Goal: Transaction & Acquisition: Purchase product/service

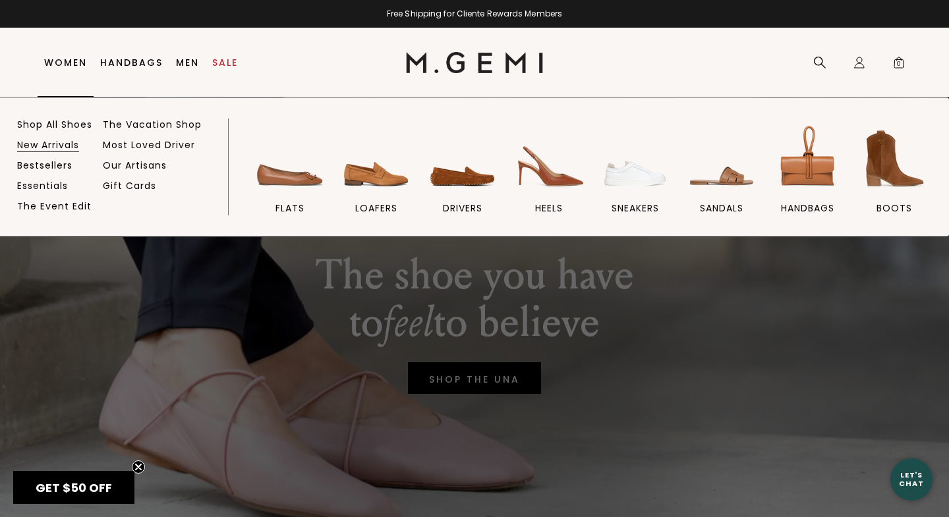
click at [53, 142] on link "New Arrivals" at bounding box center [48, 145] width 62 height 12
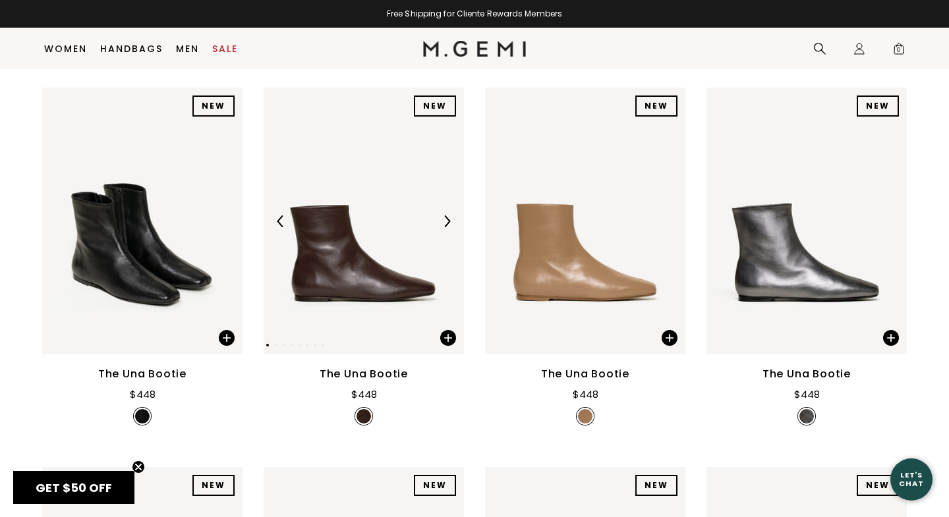
click at [444, 227] on img at bounding box center [447, 221] width 12 height 12
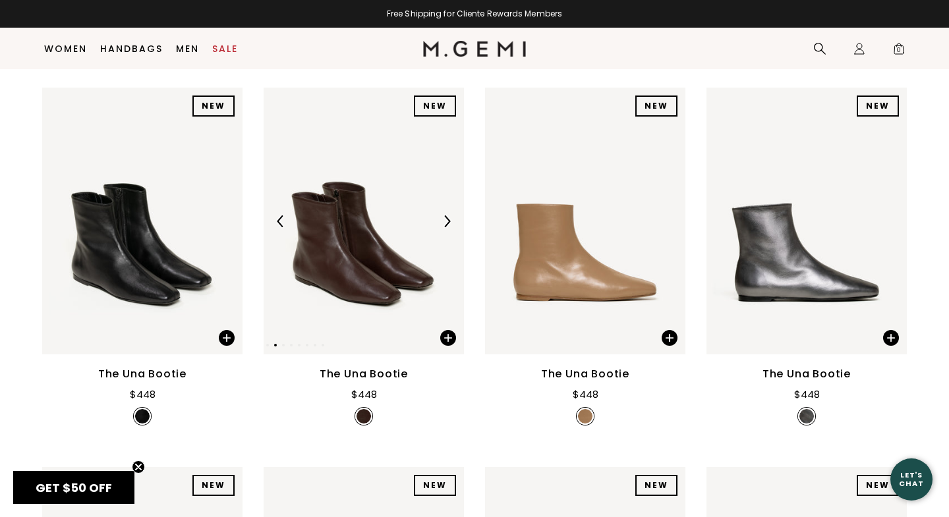
click at [374, 267] on img at bounding box center [364, 221] width 200 height 267
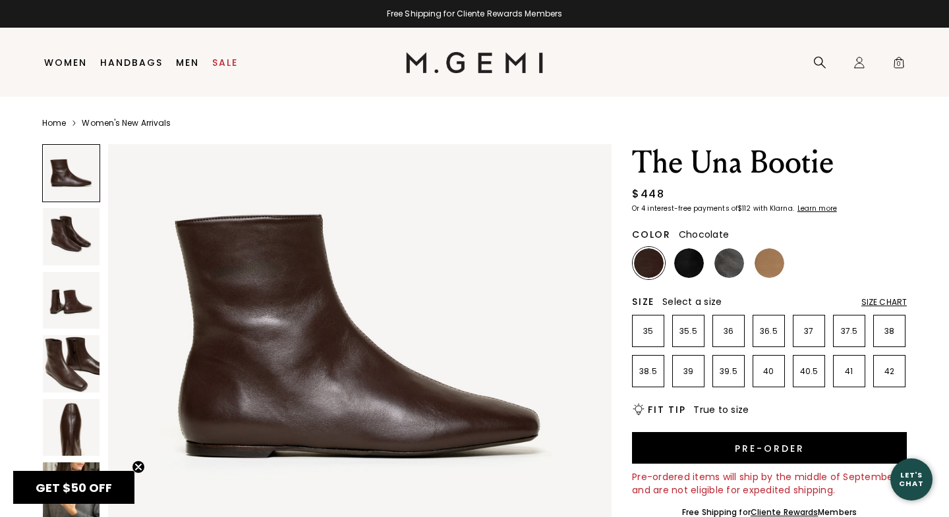
click at [73, 241] on img at bounding box center [71, 236] width 57 height 57
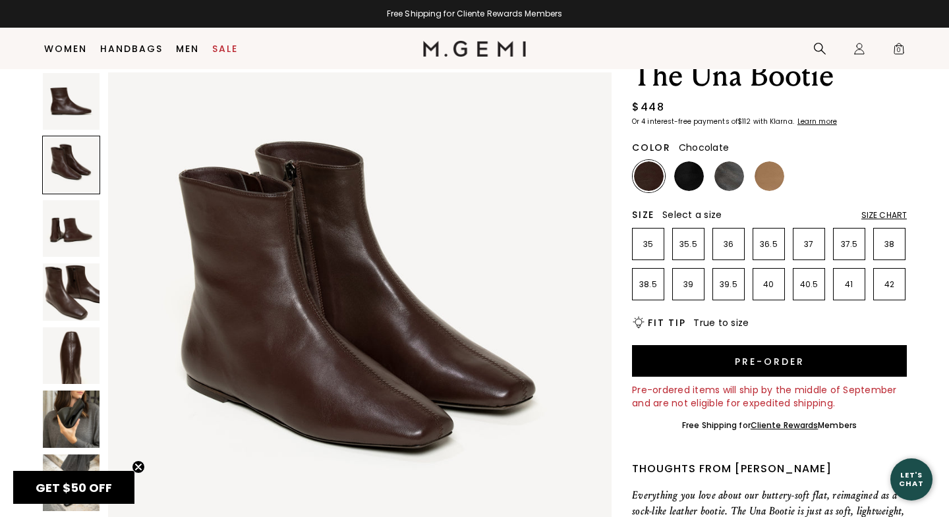
scroll to position [61, 0]
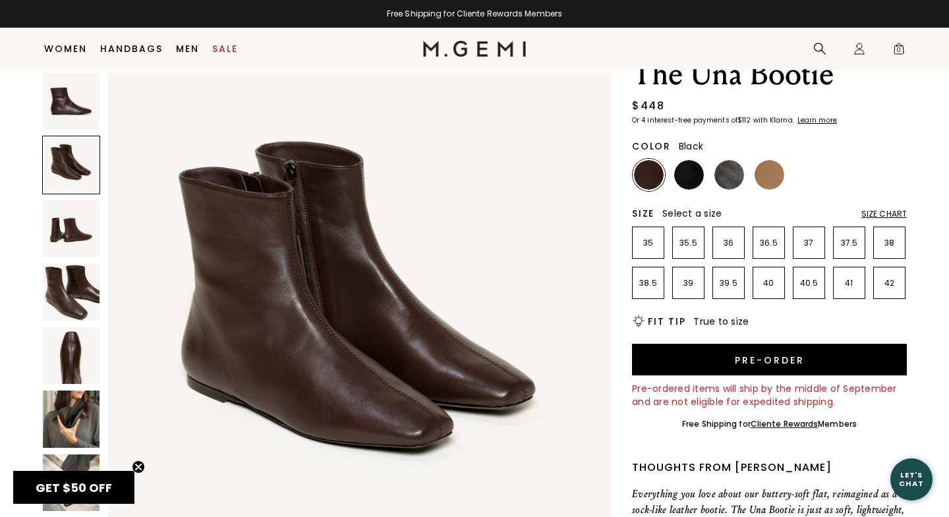
click at [683, 176] on img at bounding box center [689, 175] width 30 height 30
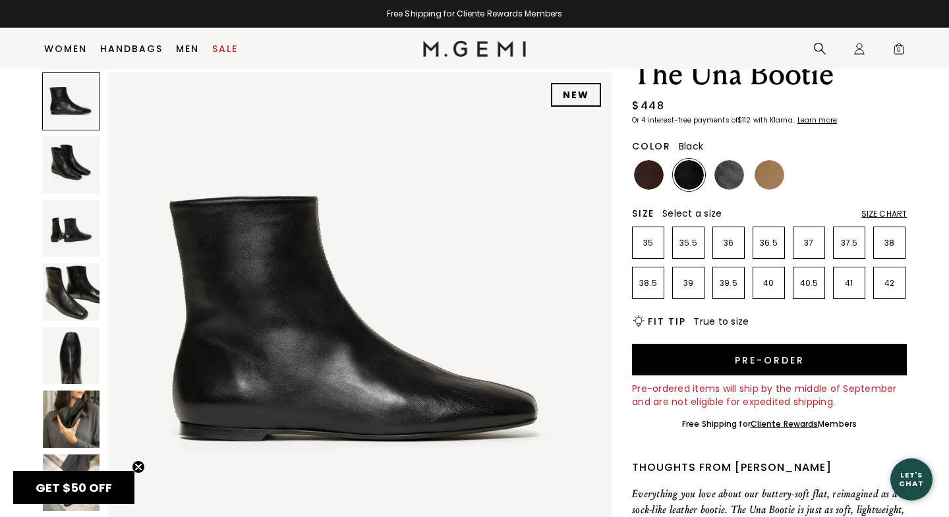
click at [81, 175] on img at bounding box center [71, 164] width 57 height 57
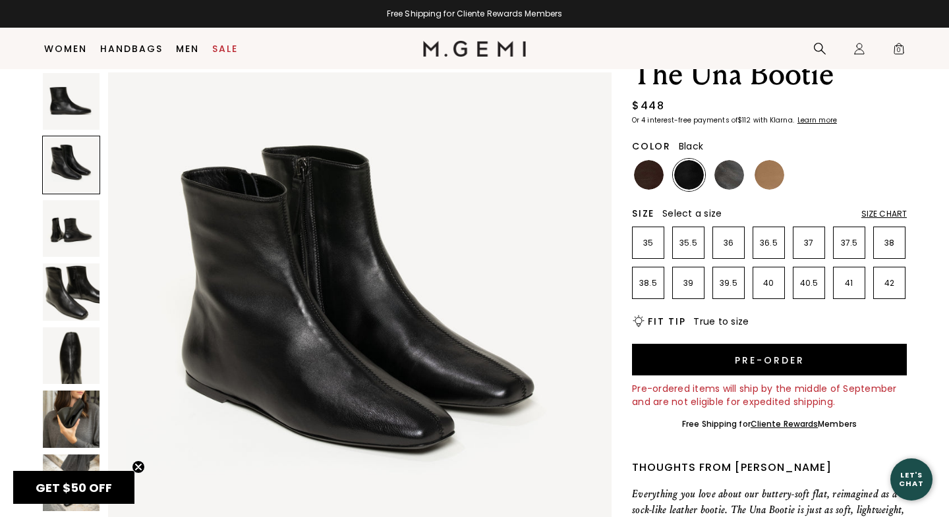
click at [69, 297] on img at bounding box center [71, 292] width 57 height 57
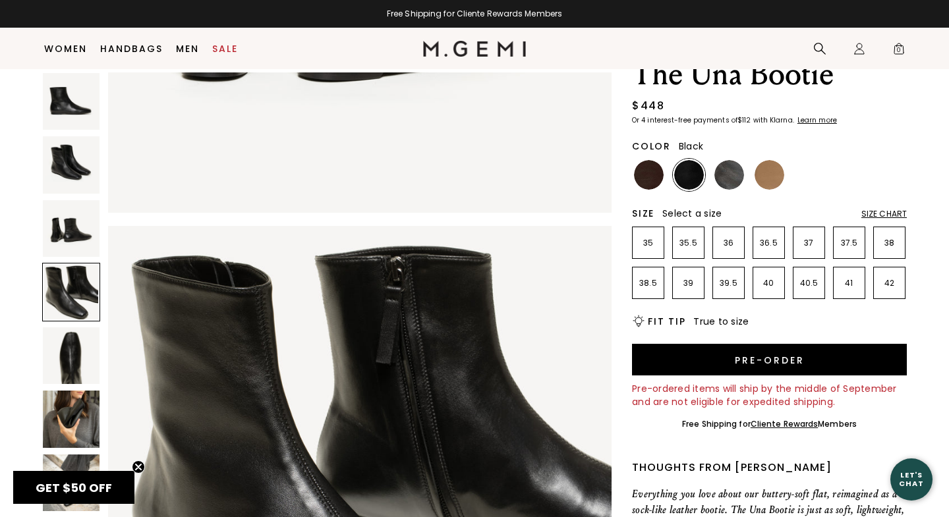
scroll to position [1549, 0]
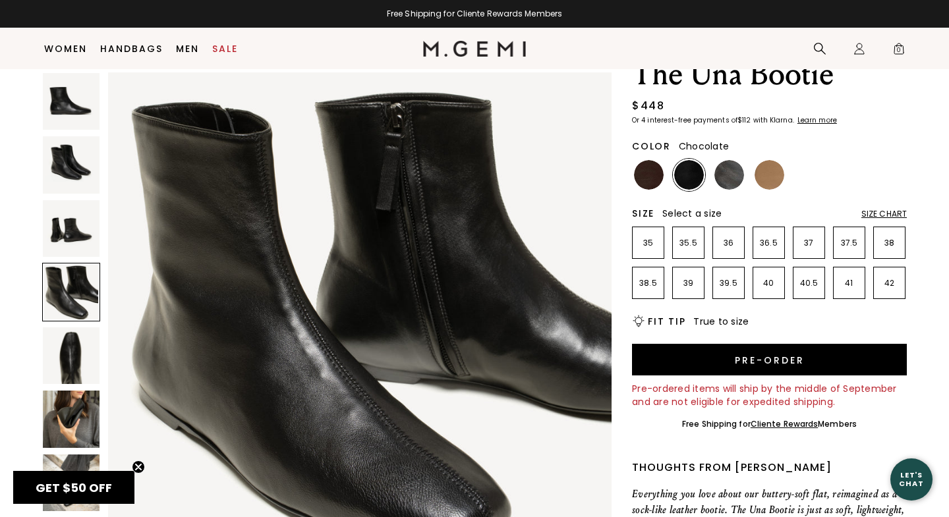
click at [651, 173] on img at bounding box center [649, 175] width 30 height 30
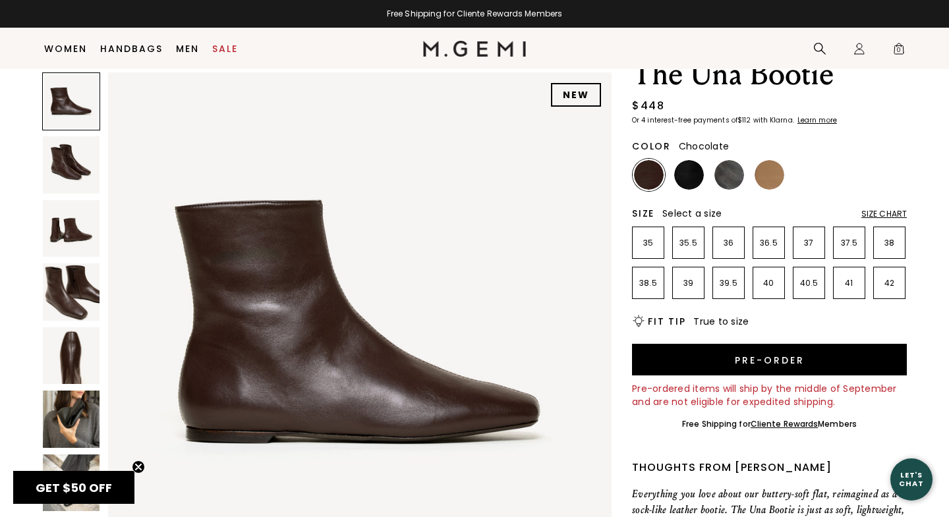
click at [72, 305] on img at bounding box center [71, 292] width 57 height 57
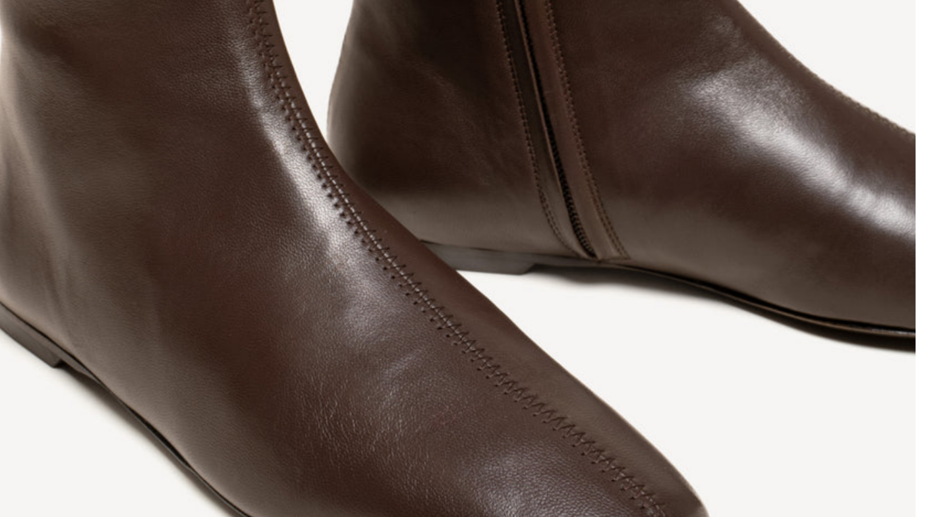
scroll to position [1658, 0]
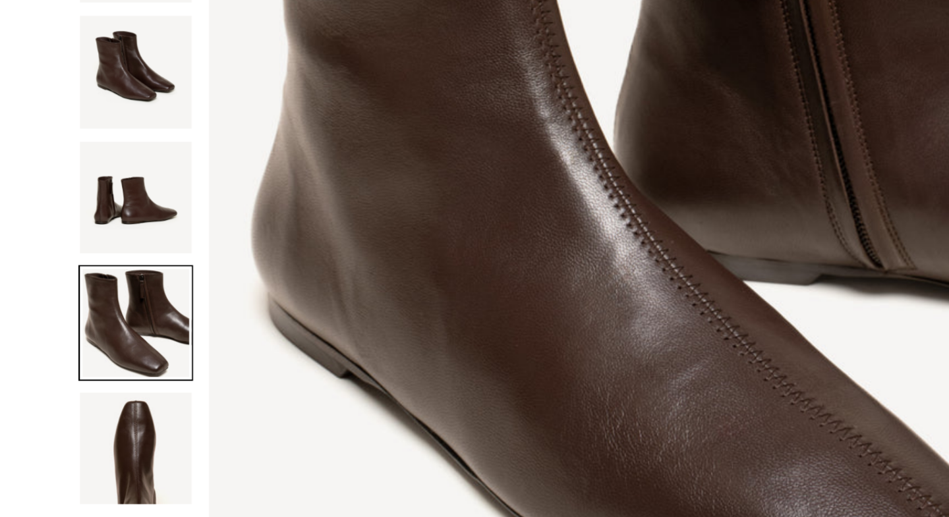
click at [65, 341] on img at bounding box center [71, 369] width 57 height 57
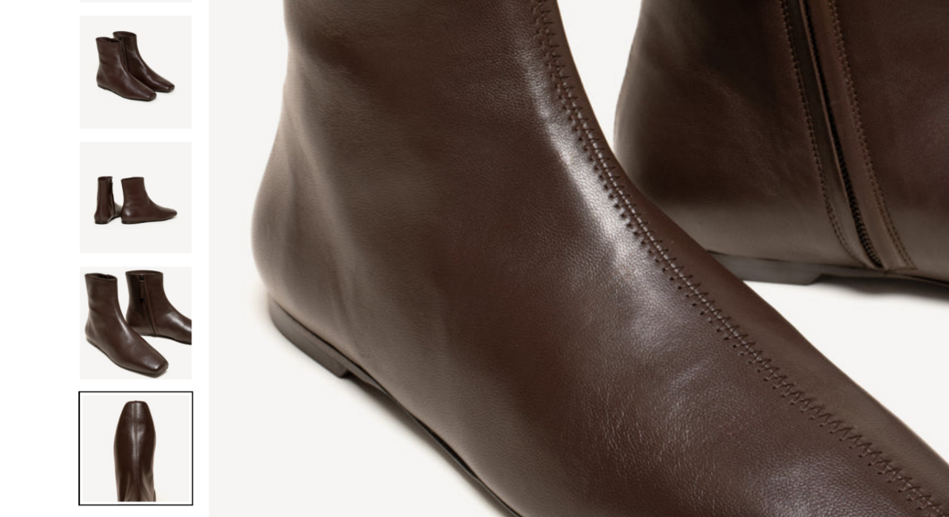
scroll to position [2065, 0]
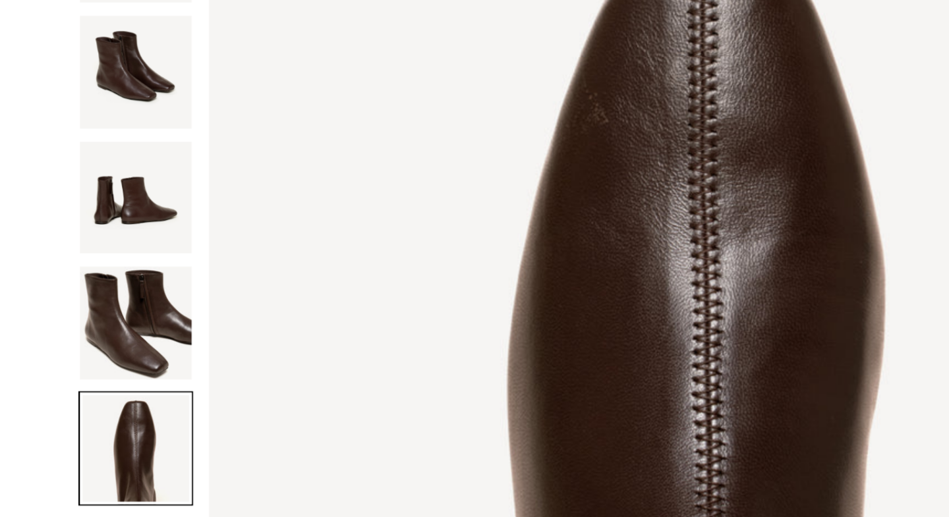
click at [80, 214] on img at bounding box center [71, 242] width 57 height 57
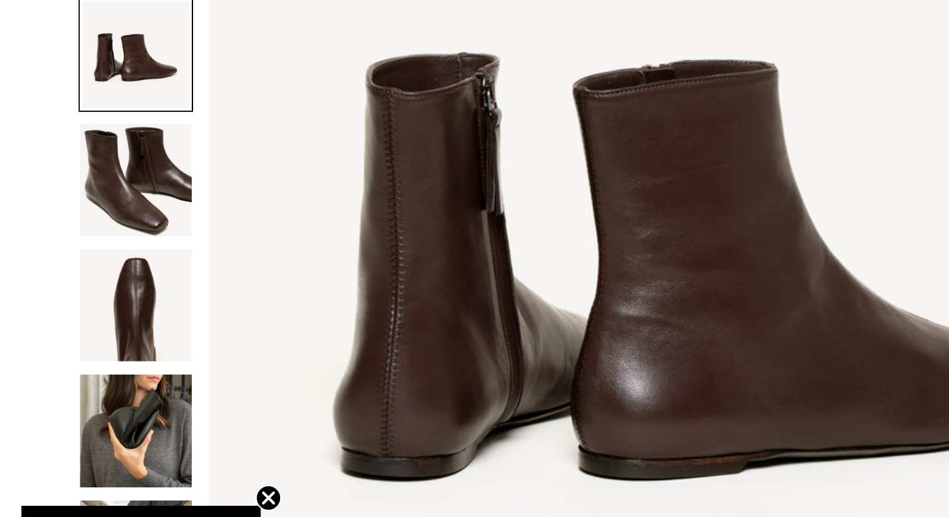
scroll to position [147, 0]
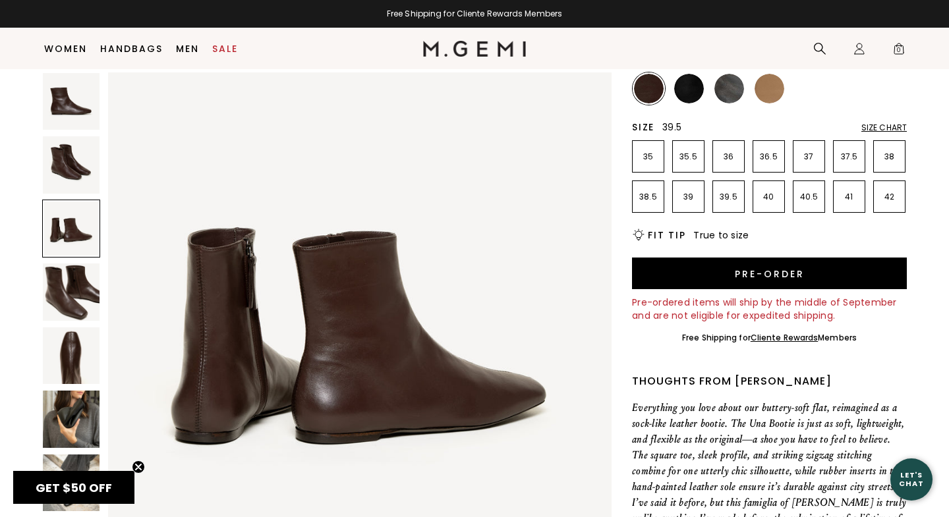
click at [726, 198] on p "39.5" at bounding box center [728, 197] width 31 height 11
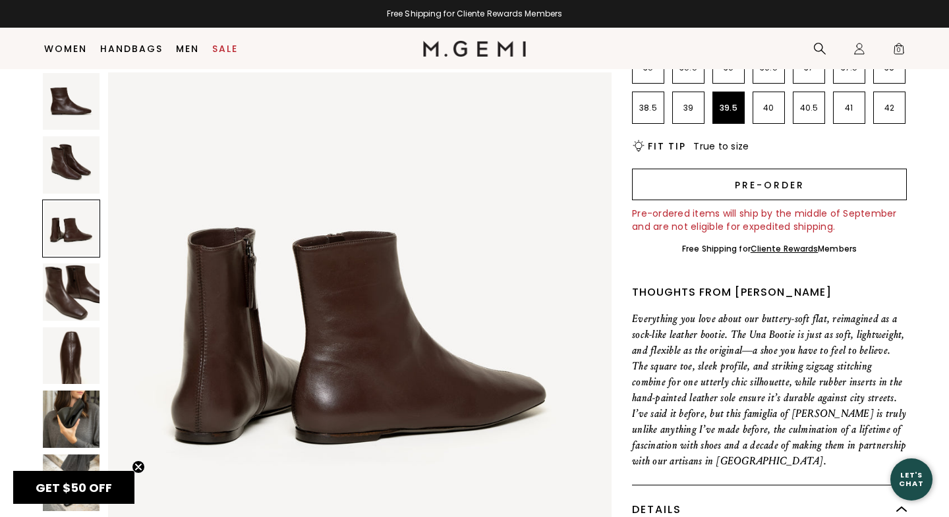
scroll to position [238, 0]
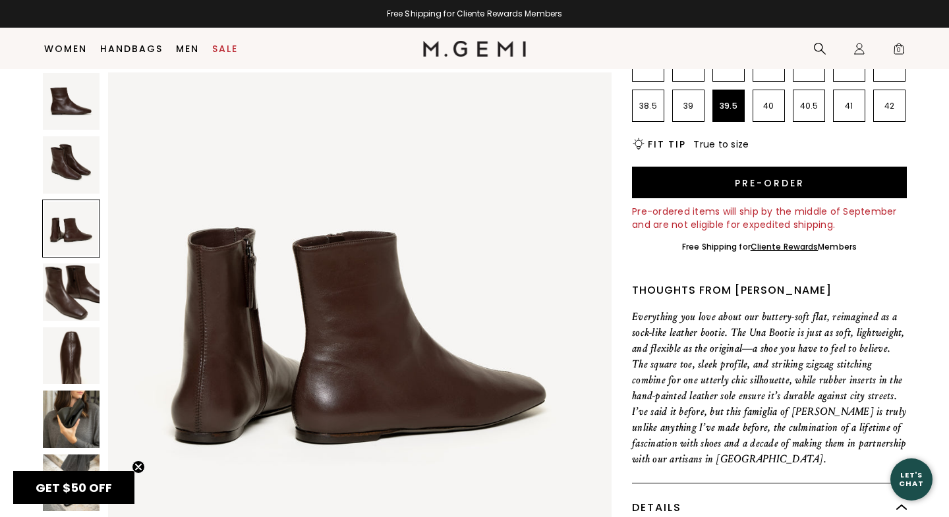
click at [60, 291] on img at bounding box center [71, 292] width 57 height 57
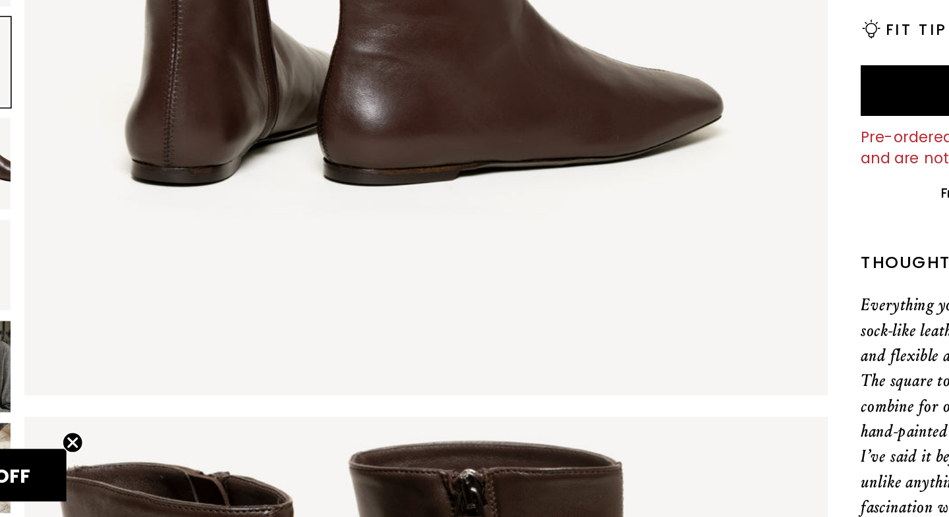
scroll to position [266, 0]
